Goal: Complete application form

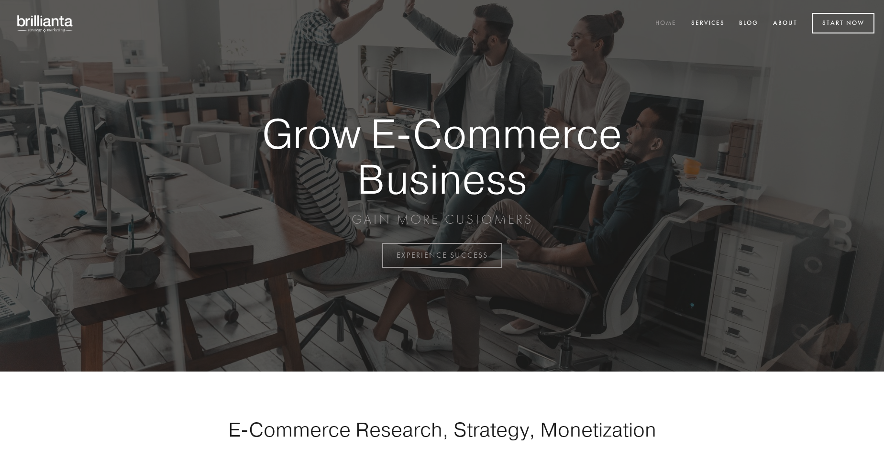
scroll to position [2508, 0]
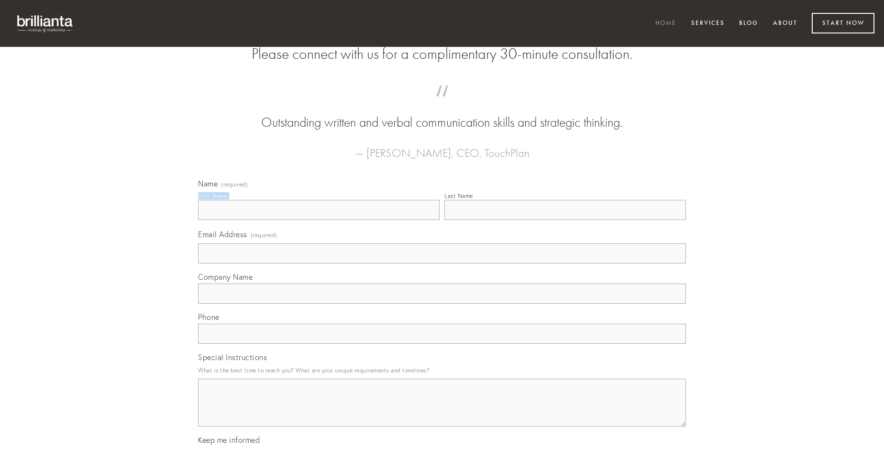
type input "[PERSON_NAME]"
click at [565, 220] on input "Last Name" at bounding box center [565, 210] width 242 height 20
type input "[PERSON_NAME]"
click at [442, 264] on input "Email Address (required)" at bounding box center [442, 254] width 488 height 20
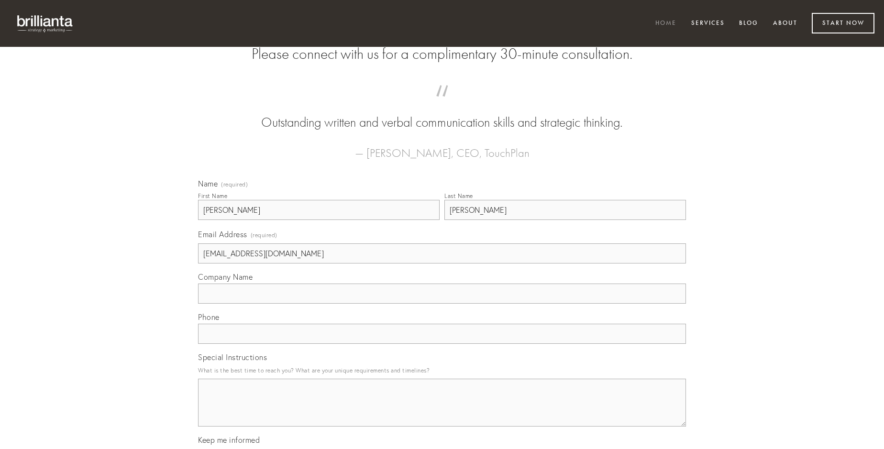
type input "[EMAIL_ADDRESS][DOMAIN_NAME]"
click at [442, 304] on input "Company Name" at bounding box center [442, 294] width 488 height 20
type input "pecus"
click at [442, 344] on input "text" at bounding box center [442, 334] width 488 height 20
click at [442, 411] on textarea "Special Instructions" at bounding box center [442, 403] width 488 height 48
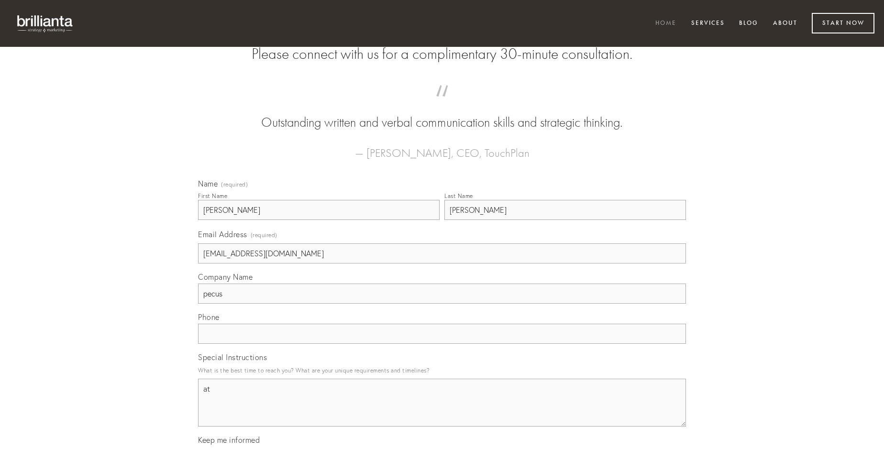
type textarea "at"
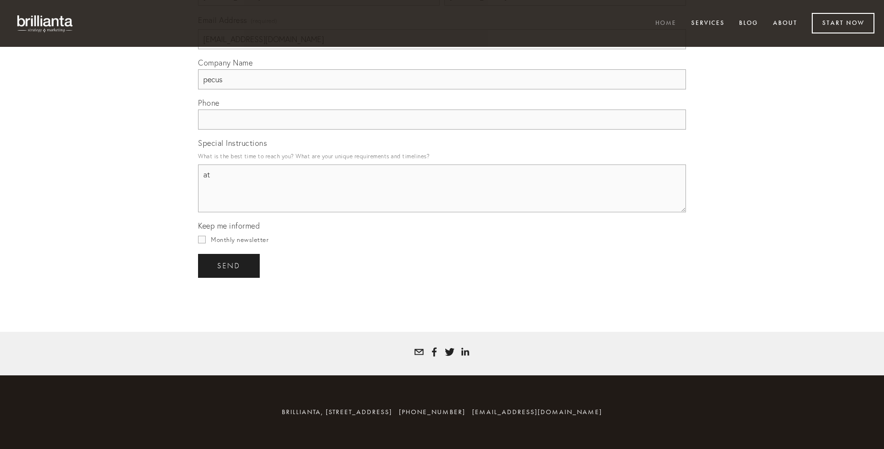
click at [230, 266] on span "send" at bounding box center [228, 266] width 23 height 9
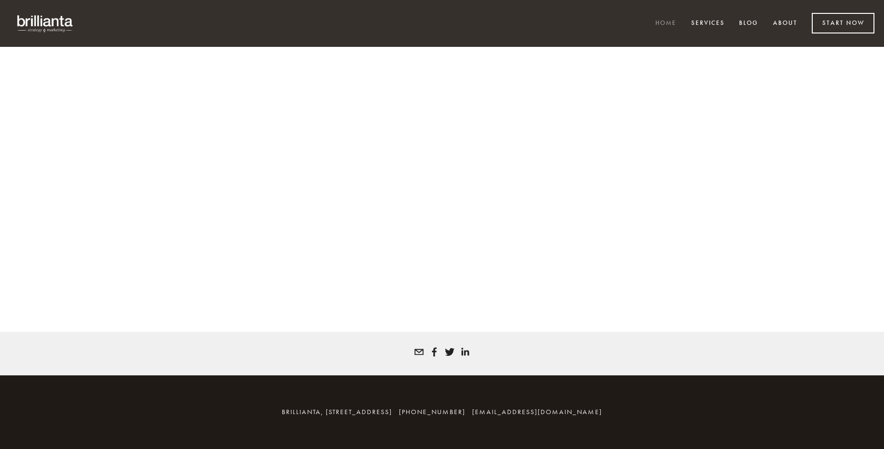
scroll to position [2495, 0]
